Goal: Task Accomplishment & Management: Use online tool/utility

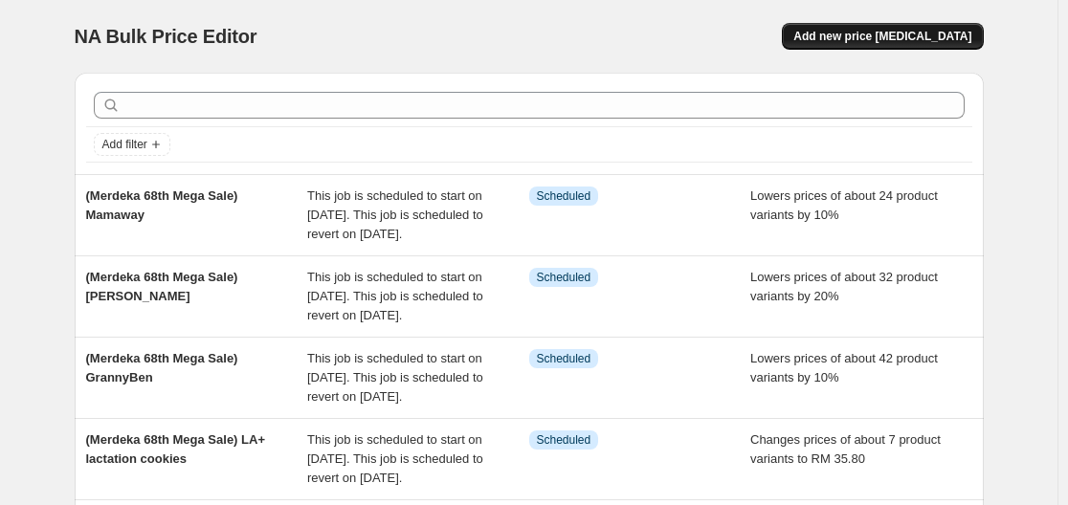
click at [879, 36] on span "Add new price change job" at bounding box center [882, 36] width 178 height 15
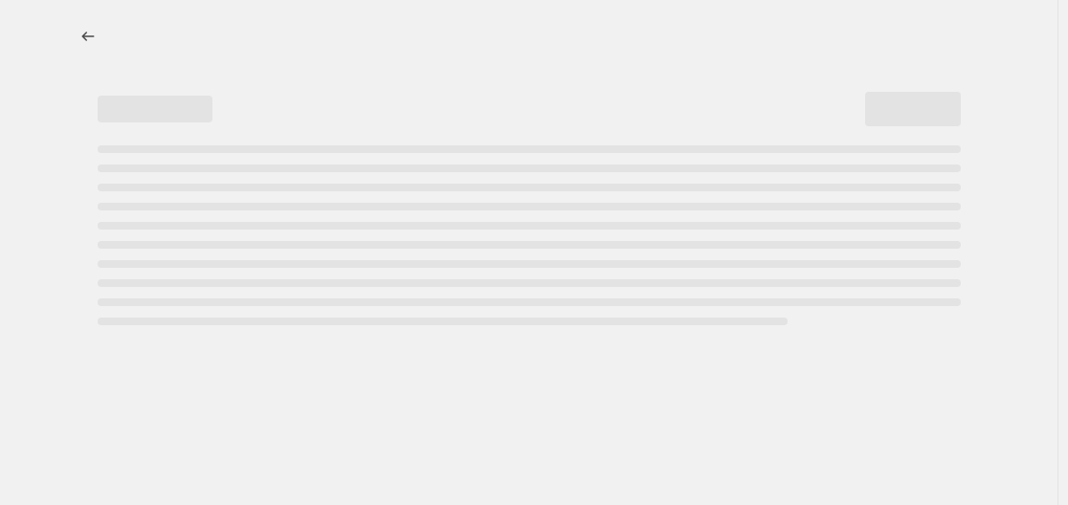
select select "percentage"
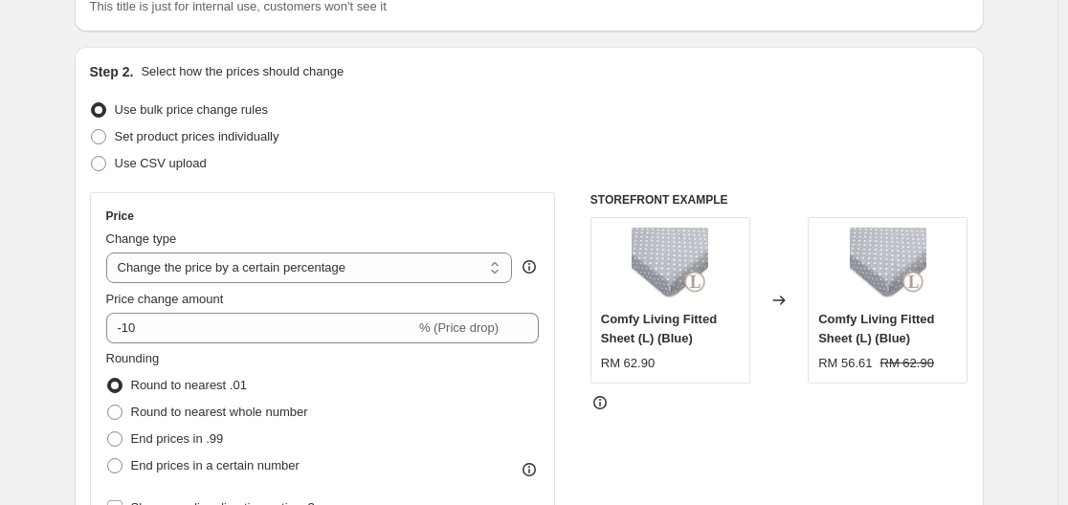
scroll to position [191, 0]
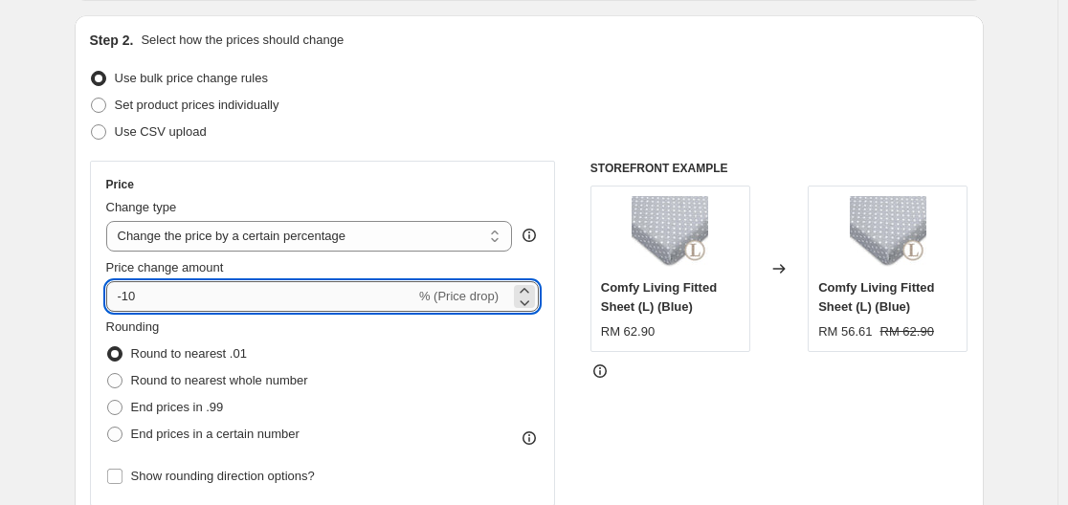
click at [328, 291] on input "-10" at bounding box center [260, 296] width 309 height 31
type input "-1"
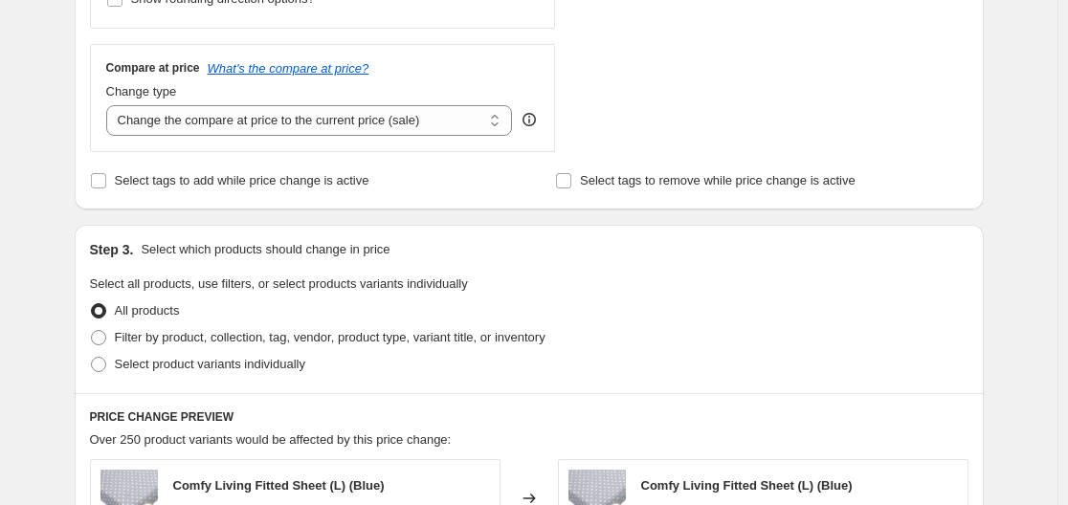
scroll to position [670, 0]
type input "-70"
click at [207, 335] on span "Filter by product, collection, tag, vendor, product type, variant title, or inv…" at bounding box center [330, 336] width 431 height 14
click at [92, 330] on input "Filter by product, collection, tag, vendor, product type, variant title, or inv…" at bounding box center [91, 329] width 1 height 1
radio input "true"
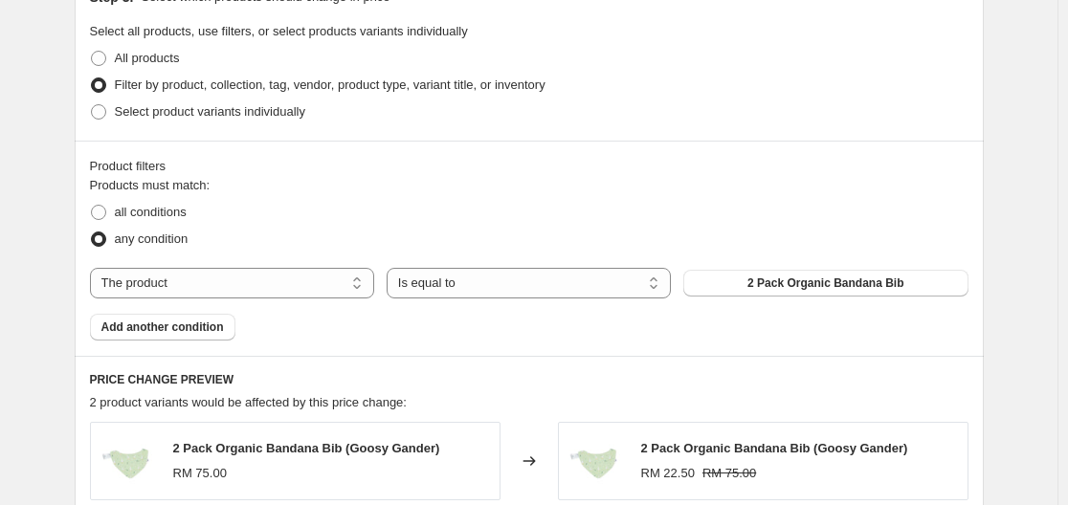
scroll to position [957, 0]
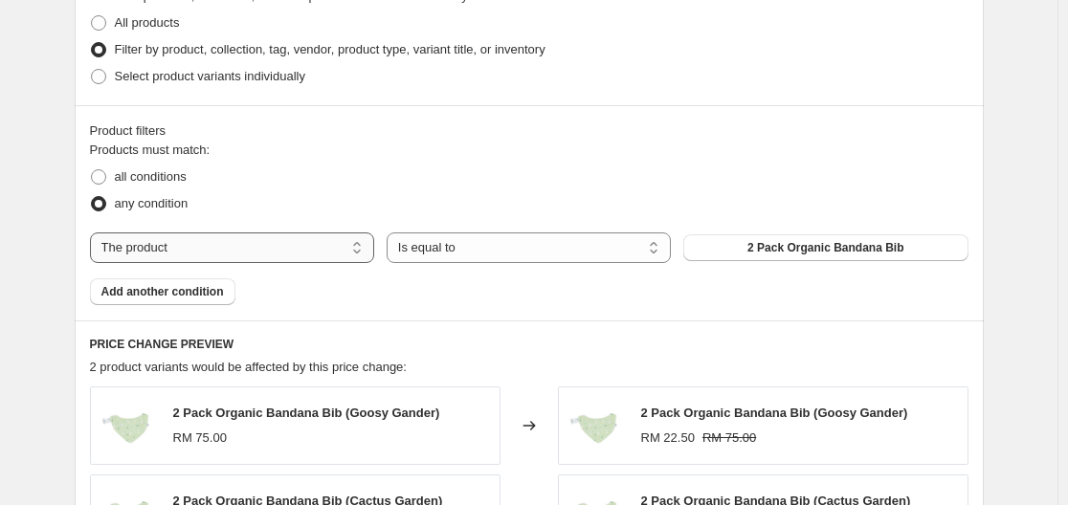
click at [342, 249] on select "The product The product's collection The product's tag The product's vendor The…" at bounding box center [232, 248] width 284 height 31
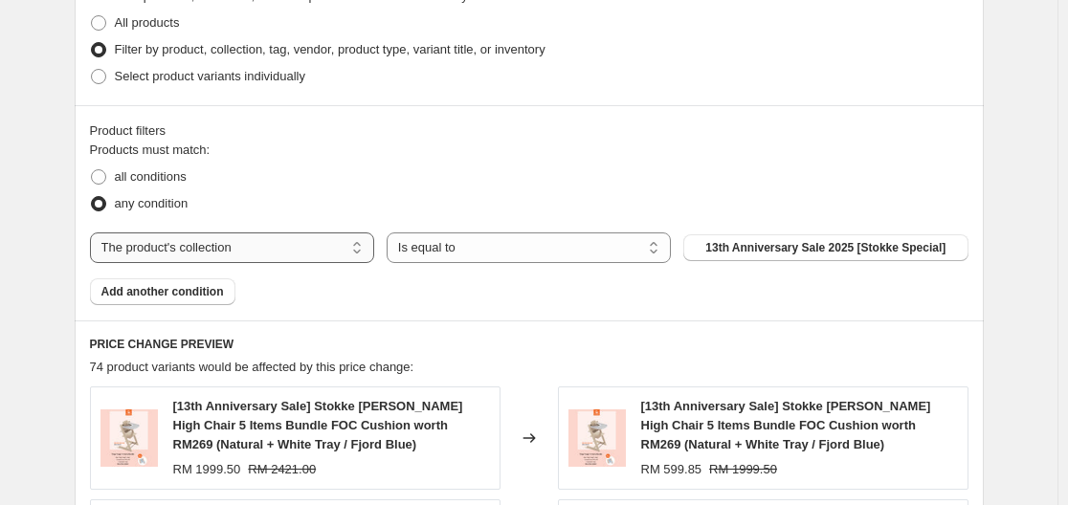
click at [295, 244] on select "The product The product's collection The product's tag The product's vendor The…" at bounding box center [232, 248] width 284 height 31
select select "tag"
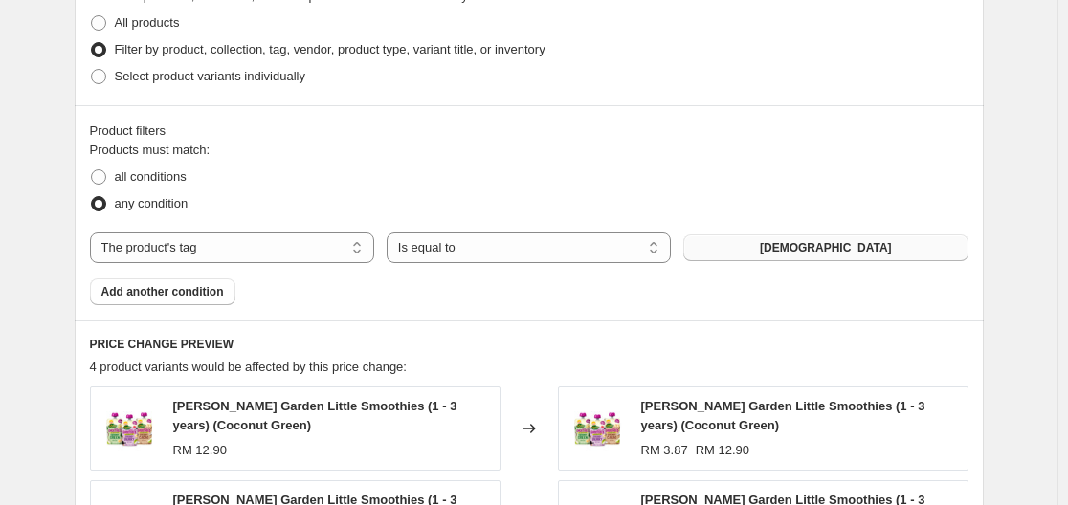
click at [744, 251] on button "1 to 3 years old" at bounding box center [825, 247] width 284 height 27
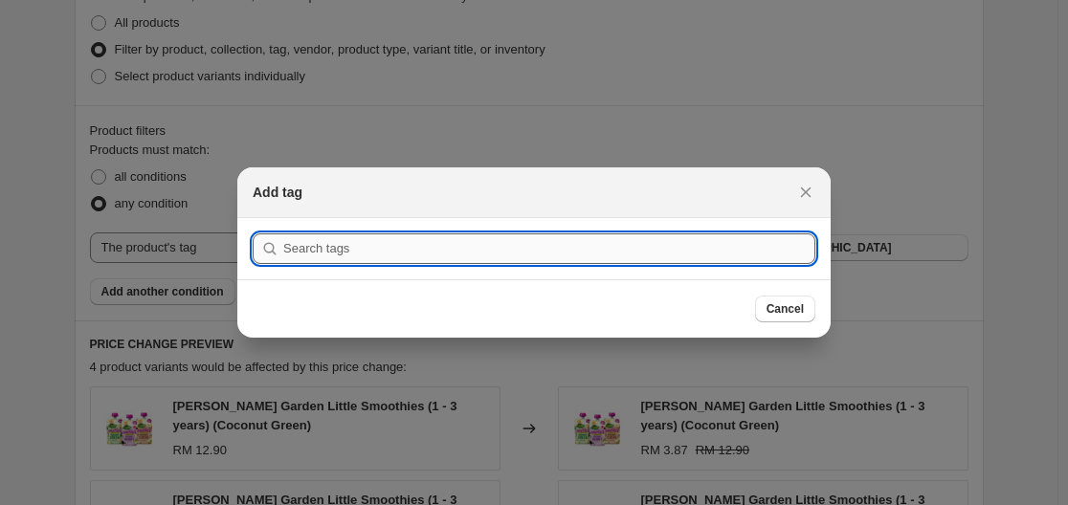
click at [716, 256] on input ":r2f:" at bounding box center [549, 249] width 532 height 31
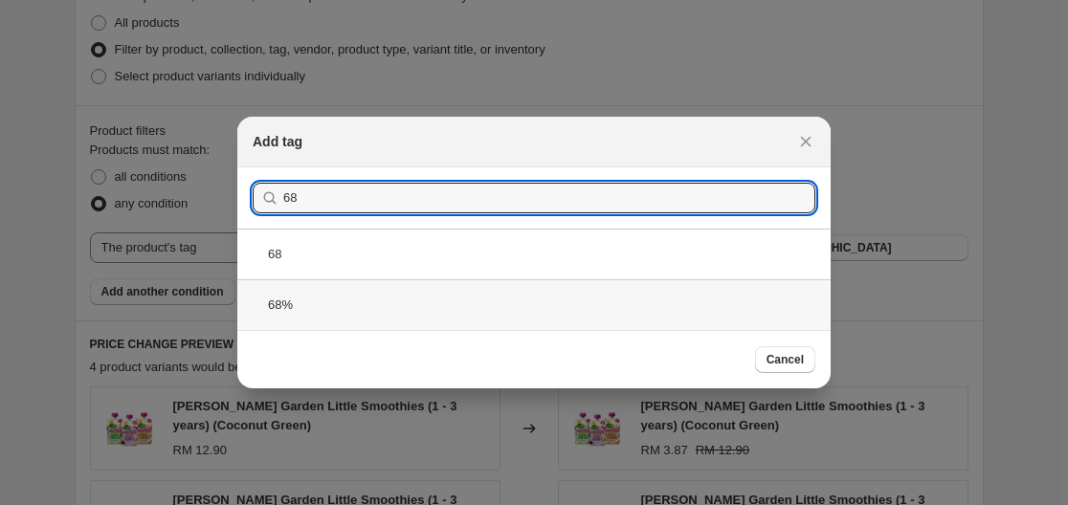
type input "68"
click at [471, 319] on div "68%" at bounding box center [533, 304] width 593 height 51
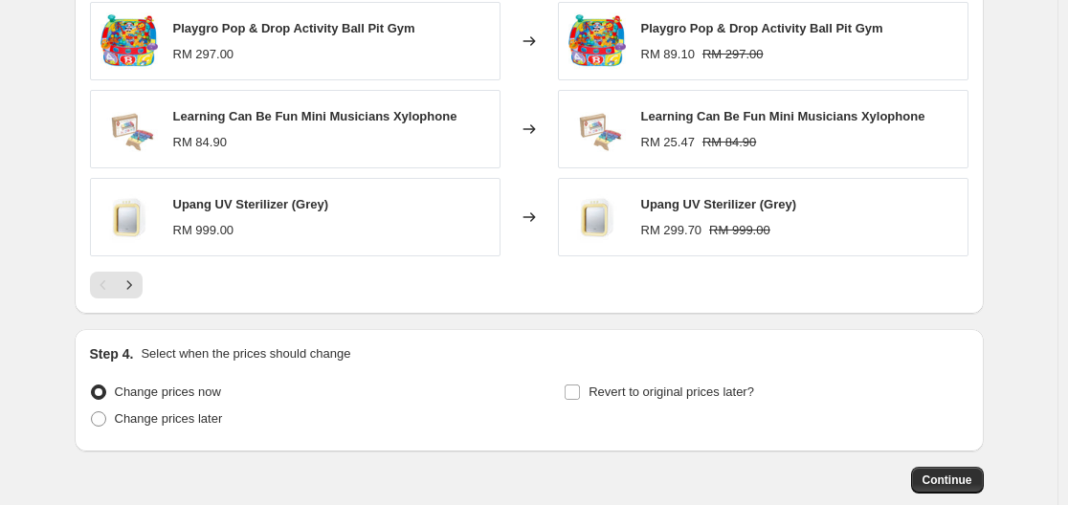
scroll to position [1531, 0]
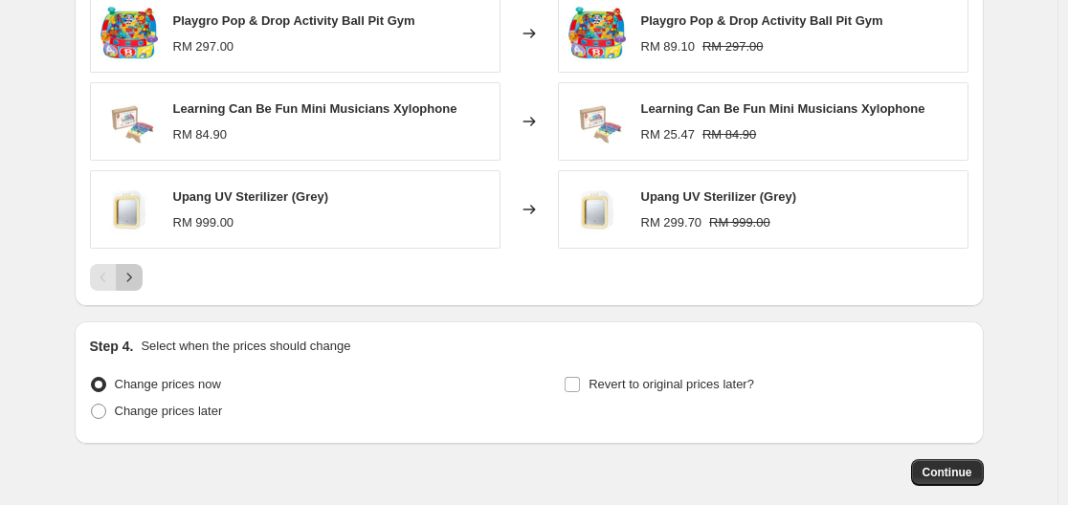
click at [132, 282] on button "Next" at bounding box center [129, 277] width 27 height 27
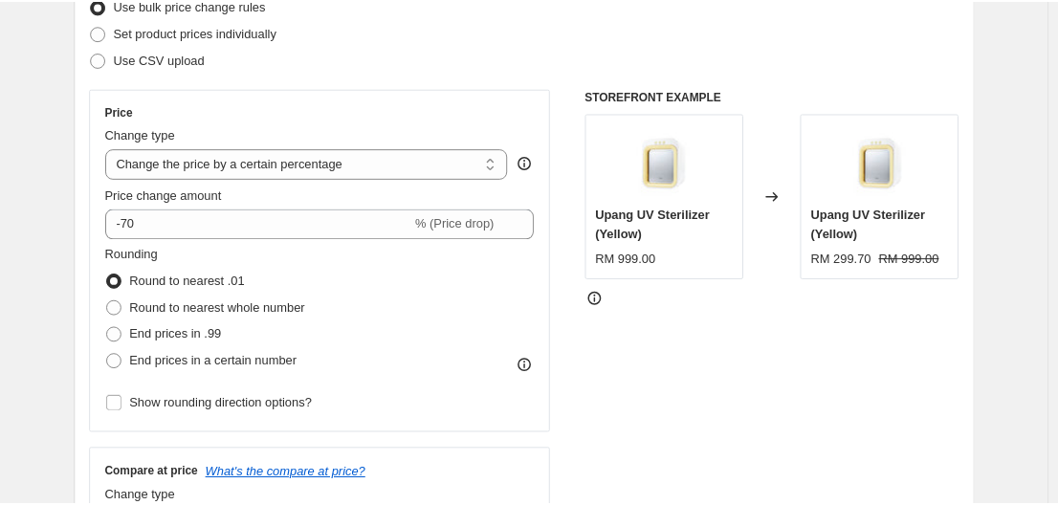
scroll to position [191, 0]
